Goal: Information Seeking & Learning: Learn about a topic

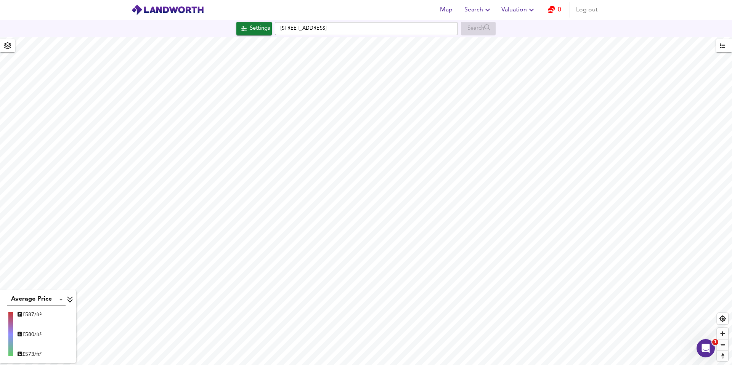
type input "201"
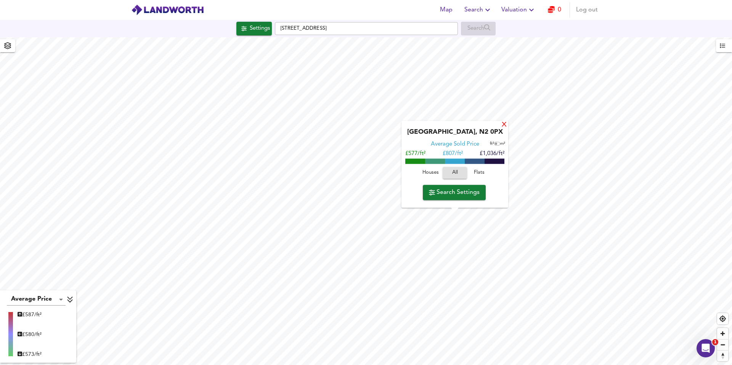
click at [501, 124] on div "X" at bounding box center [504, 125] width 6 height 7
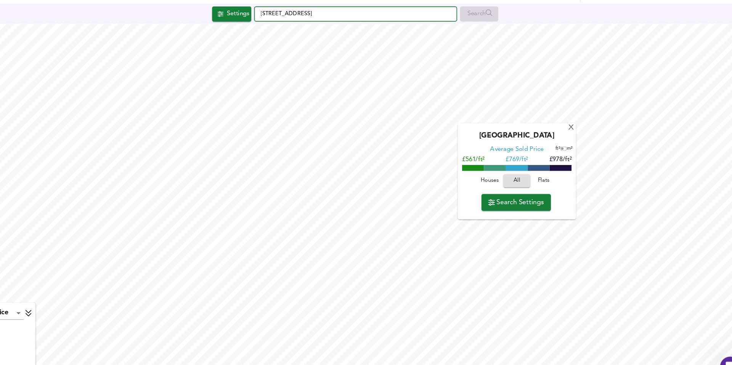
drag, startPoint x: 379, startPoint y: 30, endPoint x: 252, endPoint y: 21, distance: 127.6
click at [252, 22] on div "Settings Manor Drive, London N20 0XB Search" at bounding box center [366, 29] width 732 height 14
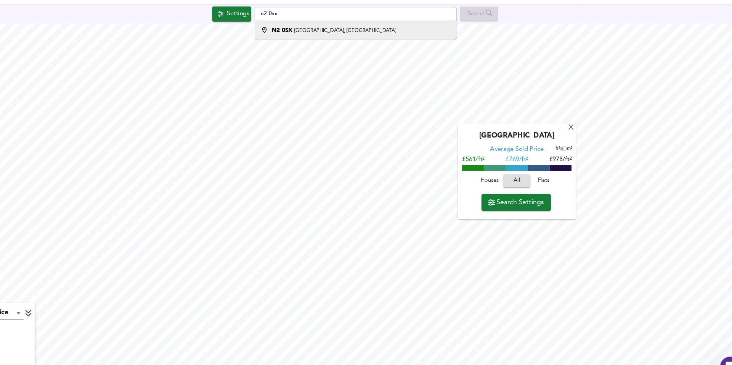
click at [303, 43] on strong "N2 0SX" at bounding box center [299, 43] width 19 height 5
type input "Sedgemere Avenue, London N2 0SX"
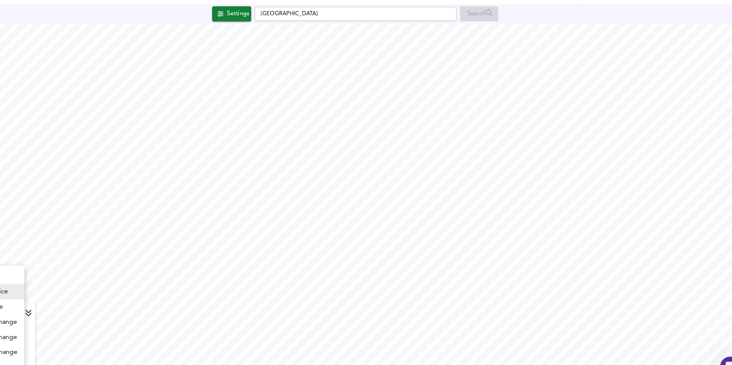
drag, startPoint x: 64, startPoint y: 296, endPoint x: 53, endPoint y: 287, distance: 13.8
click at [53, 288] on body "Map Search Valuation 0 Log out Settings Sedgemere Avenue, London N2 0SX Search …" at bounding box center [366, 182] width 732 height 365
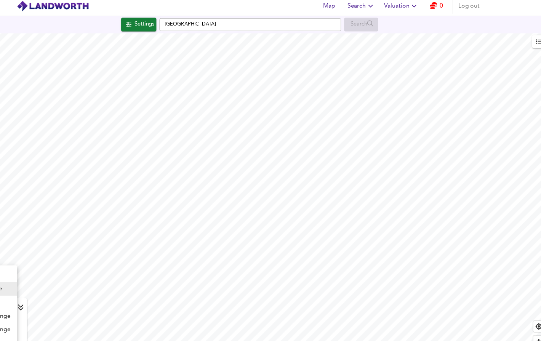
scroll to position [0, 0]
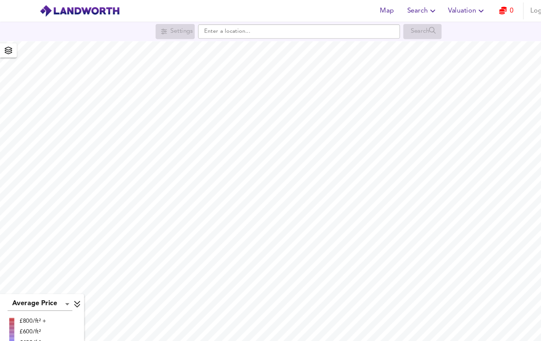
scroll to position [11, 0]
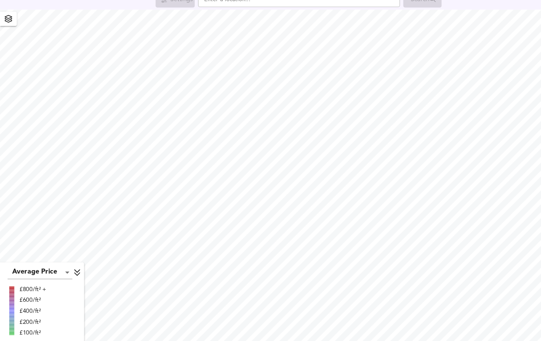
click at [67, 266] on icon at bounding box center [70, 264] width 7 height 8
click at [68, 322] on div "Legend" at bounding box center [38, 318] width 72 height 9
click at [58, 263] on body "Map Search Valuation 0 Log out Settings Search Average Price landworth £800/ft²…" at bounding box center [270, 159] width 541 height 341
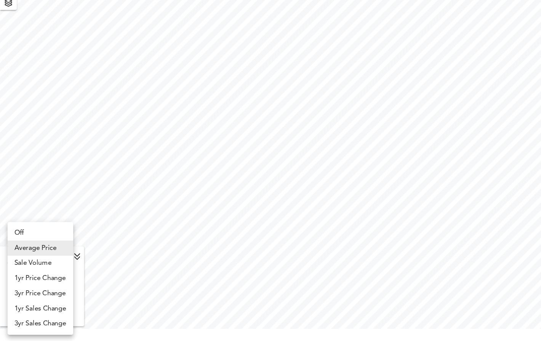
click at [47, 268] on li "Sale Volume" at bounding box center [36, 270] width 59 height 14
type input "weight"
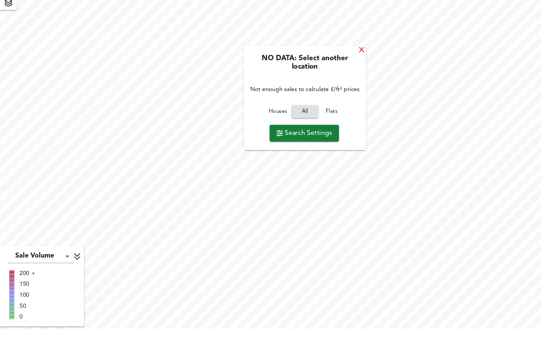
click at [327, 76] on div "X" at bounding box center [327, 77] width 6 height 7
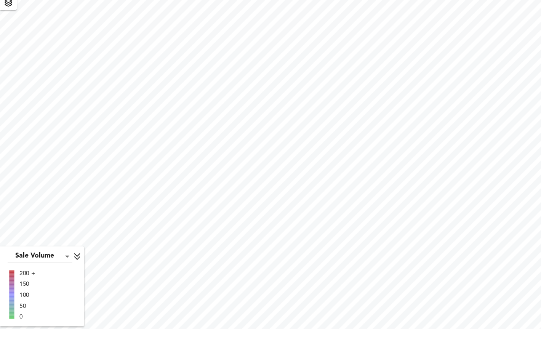
click at [5, 38] on span "button" at bounding box center [8, 34] width 12 height 11
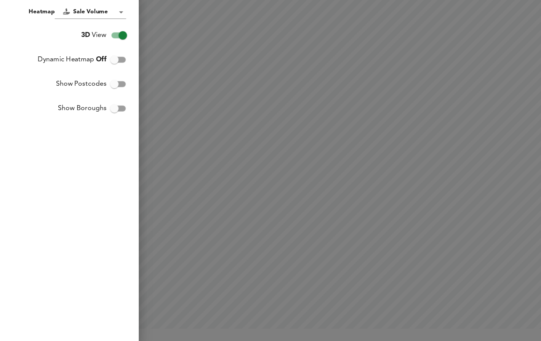
click at [107, 86] on input "Dynamic Heatmap Off" at bounding box center [103, 86] width 43 height 14
click at [108, 85] on input "Dynamic Heatmap On" at bounding box center [111, 86] width 43 height 14
click at [106, 86] on input "Dynamic Heatmap Off" at bounding box center [103, 86] width 43 height 14
checkbox input "true"
click at [150, 52] on div at bounding box center [270, 170] width 541 height 341
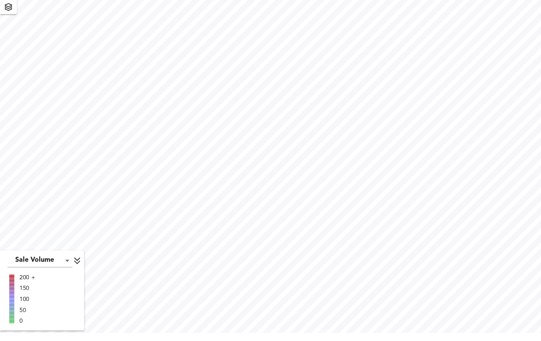
click at [3, 33] on span "button" at bounding box center [8, 34] width 12 height 11
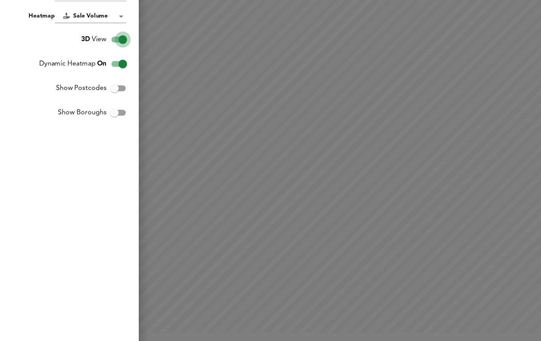
click at [105, 66] on input "3D View" at bounding box center [111, 63] width 43 height 14
checkbox input "false"
click at [156, 59] on div at bounding box center [270, 170] width 541 height 341
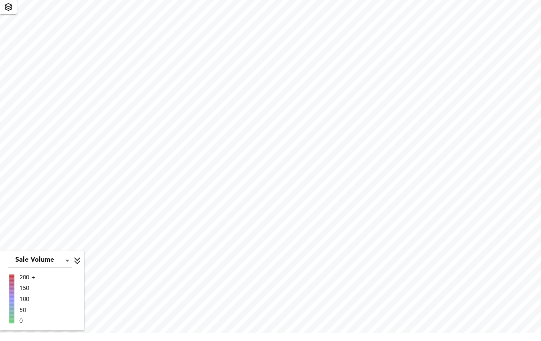
click at [62, 263] on body "Map Search Valuation 0 Log out Settings Search Sale Volume weight 200 + 150 100…" at bounding box center [270, 159] width 541 height 341
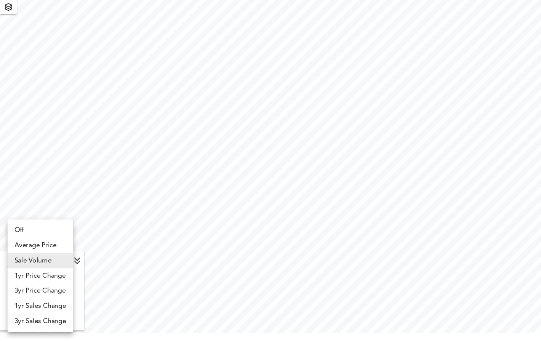
click at [52, 252] on li "Average Price" at bounding box center [36, 251] width 59 height 14
type input "landworth"
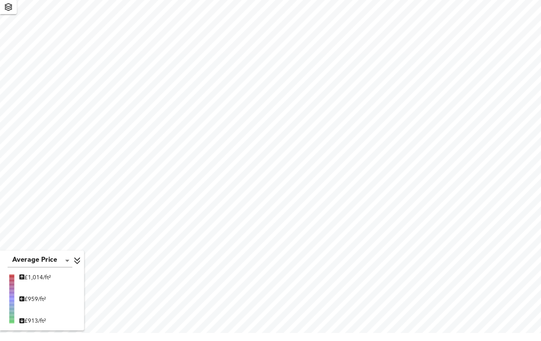
click at [68, 263] on icon at bounding box center [70, 264] width 7 height 8
click at [58, 319] on div "Legend" at bounding box center [38, 318] width 72 height 9
click at [59, 265] on body "Map Search Valuation 0 Log out Settings Search Average Price landworth £ 1,014/…" at bounding box center [270, 159] width 541 height 341
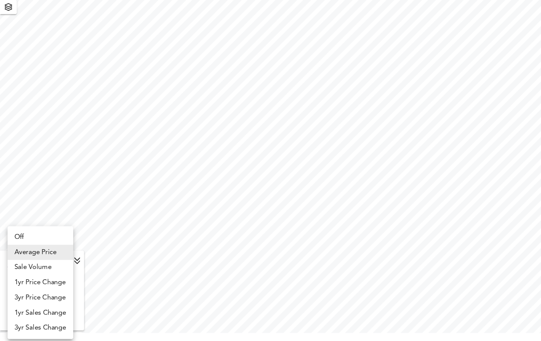
click at [57, 241] on li "Off" at bounding box center [36, 243] width 59 height 14
type input "off"
checkbox input "false"
type input "off"
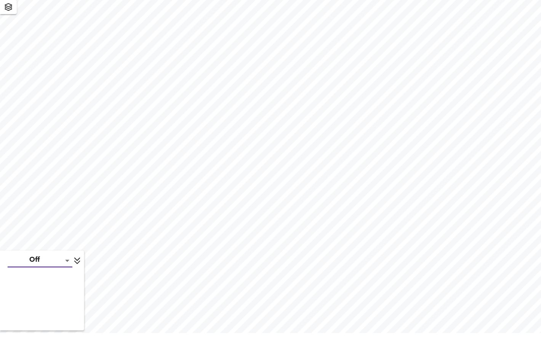
click at [60, 261] on body "Map Search Valuation 0 Log out Settings Search Off off [GEOGRAPHIC_DATA] Averag…" at bounding box center [270, 159] width 541 height 341
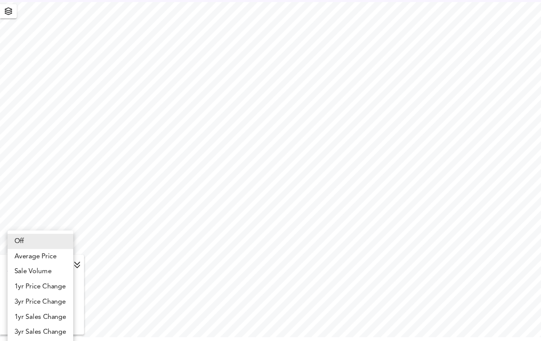
click at [51, 268] on li "Sale Volume" at bounding box center [36, 270] width 59 height 14
type input "weight"
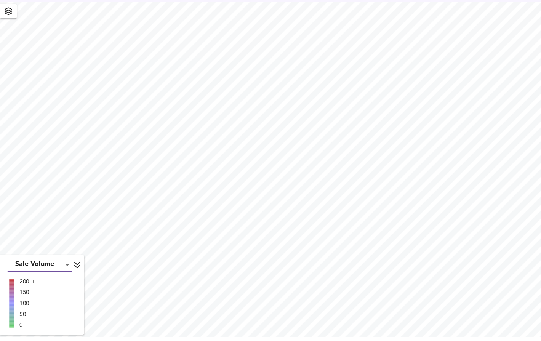
click at [63, 267] on body "Map Search Valuation 0 Log out Settings Search Sale Volume weight 200 + 150 100…" at bounding box center [270, 159] width 541 height 341
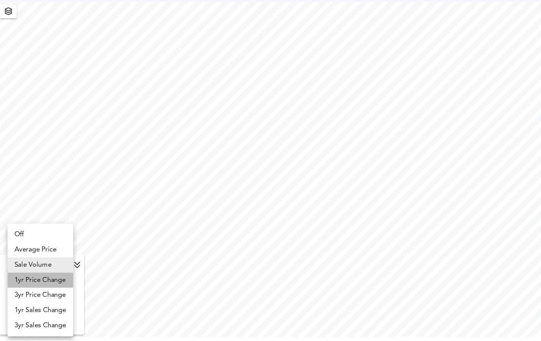
click at [59, 279] on li "1yr Price Change" at bounding box center [36, 278] width 59 height 14
type input "lwc1y"
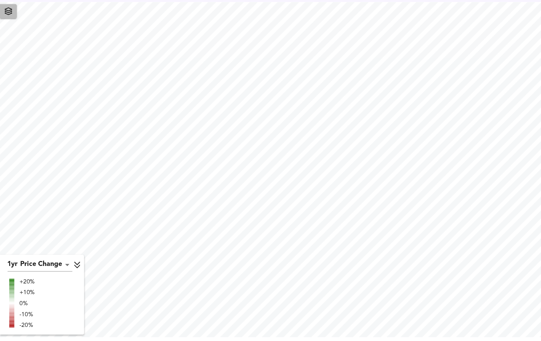
click at [11, 35] on icon "button" at bounding box center [8, 34] width 8 height 7
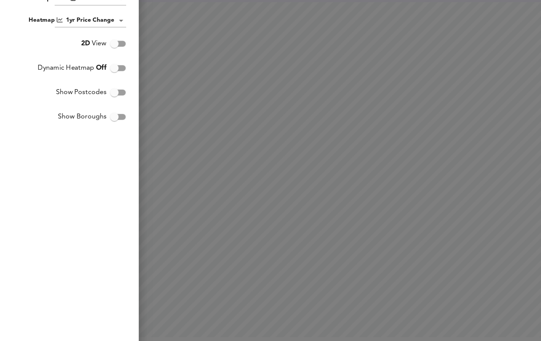
click at [99, 86] on input "Dynamic Heatmap Off" at bounding box center [103, 86] width 43 height 14
checkbox input "true"
click at [186, 90] on div at bounding box center [270, 170] width 541 height 341
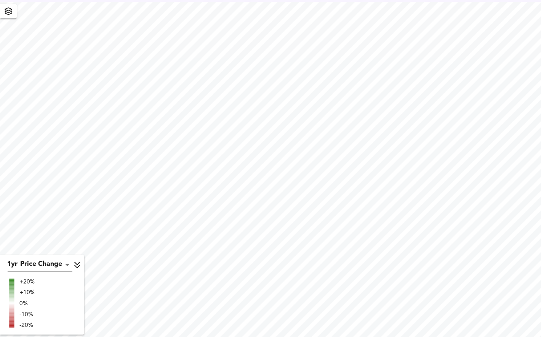
click at [68, 262] on icon at bounding box center [69, 264] width 5 height 6
click at [64, 319] on icon at bounding box center [64, 319] width 7 height 8
click at [59, 265] on body "Map Search Valuation 0 Log out Settings Search 1yr Price Change lwc1y +20% +10%…" at bounding box center [270, 159] width 541 height 341
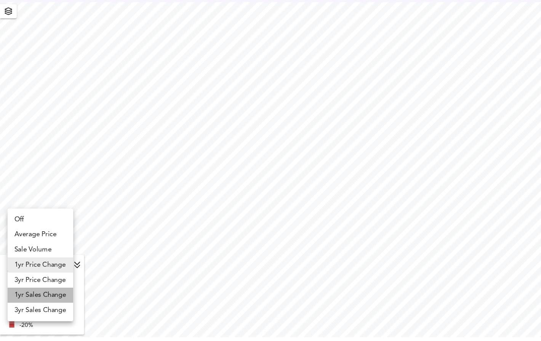
click at [54, 291] on li "1yr Sales Change" at bounding box center [36, 292] width 59 height 14
type input "sc1y"
checkbox input "false"
type input "sc1y"
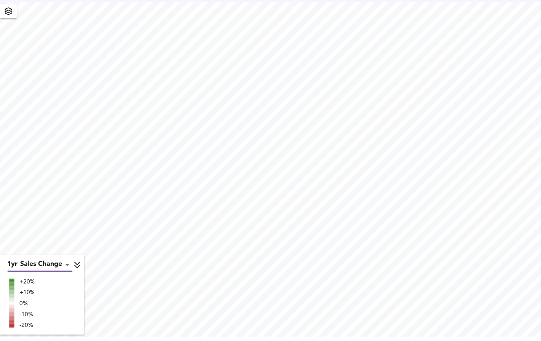
click at [69, 265] on icon at bounding box center [69, 264] width 5 height 6
click at [66, 317] on icon at bounding box center [63, 319] width 5 height 6
click at [63, 265] on body "Map Search Valuation 0 Log out Settings Search 1yr Sales Change sc1y +20% +10% …" at bounding box center [270, 159] width 541 height 341
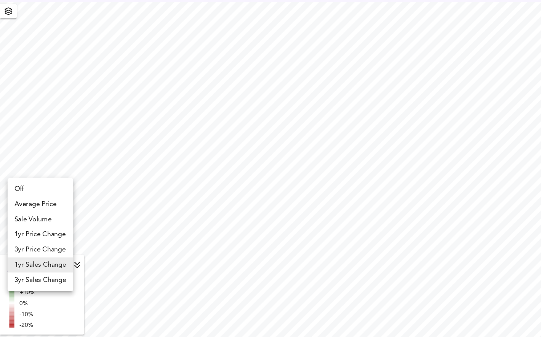
click at [49, 207] on li "Average Price" at bounding box center [36, 209] width 59 height 14
type input "landworth"
